Goal: Information Seeking & Learning: Learn about a topic

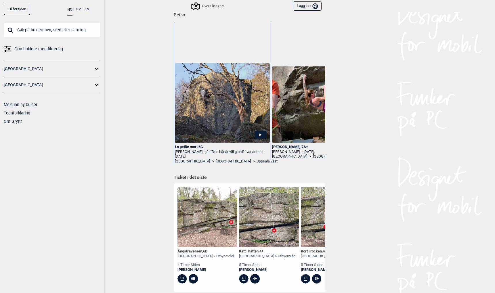
scroll to position [90, 0]
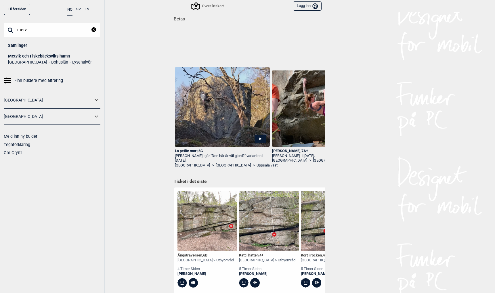
type input "metv"
click at [25, 55] on div "Metvik och Fiskebäcksviks hamn" at bounding box center [52, 56] width 88 height 4
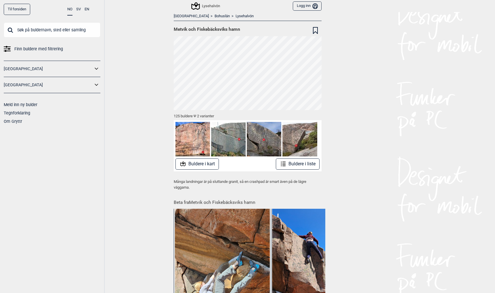
click at [189, 166] on button "Buldere i kart" at bounding box center [197, 164] width 43 height 11
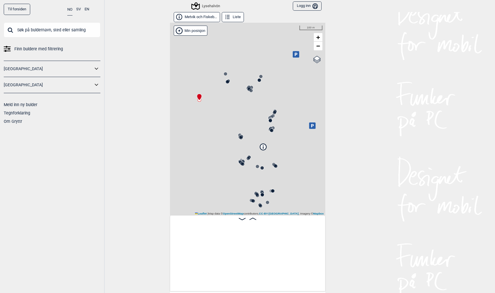
scroll to position [0, 45]
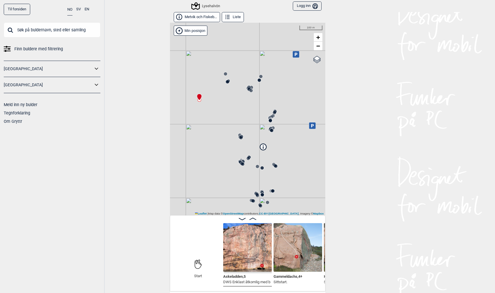
click at [252, 91] on circle at bounding box center [251, 90] width 3 height 3
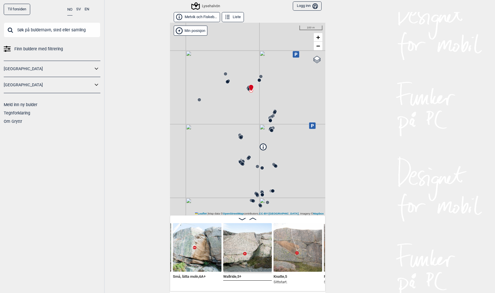
click at [239, 249] on img at bounding box center [247, 247] width 49 height 49
